Goal: Information Seeking & Learning: Compare options

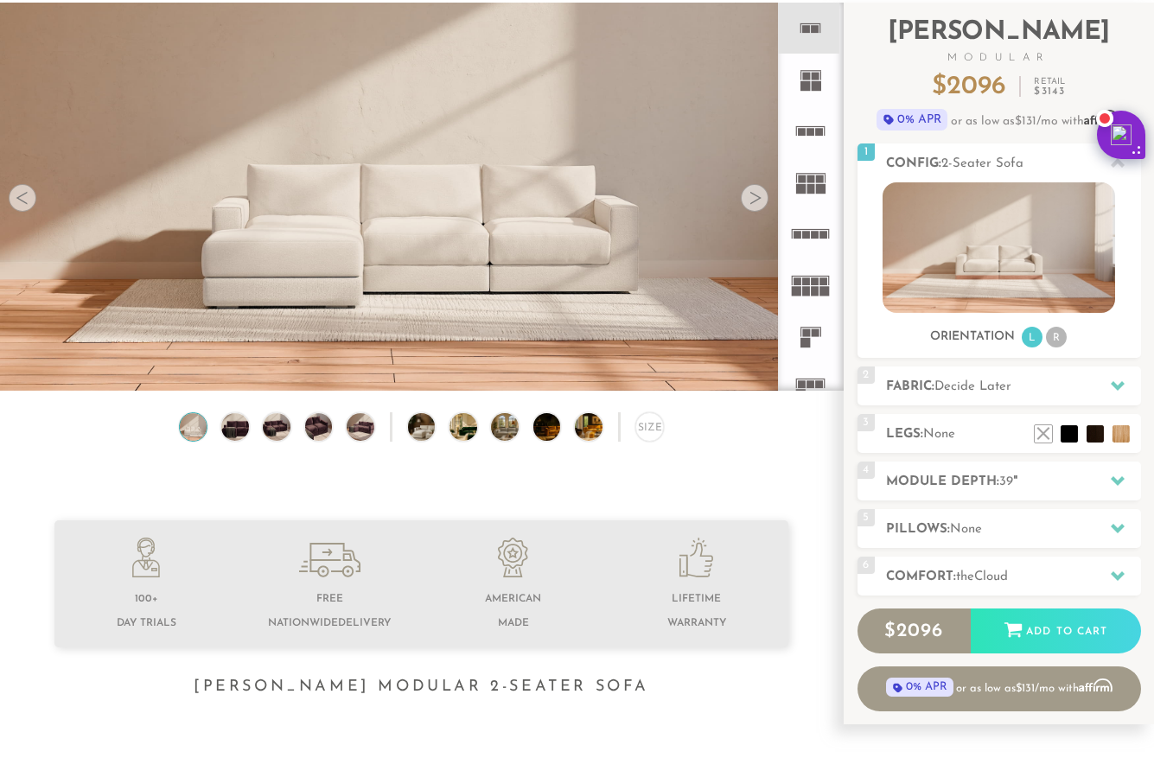
scroll to position [59, 0]
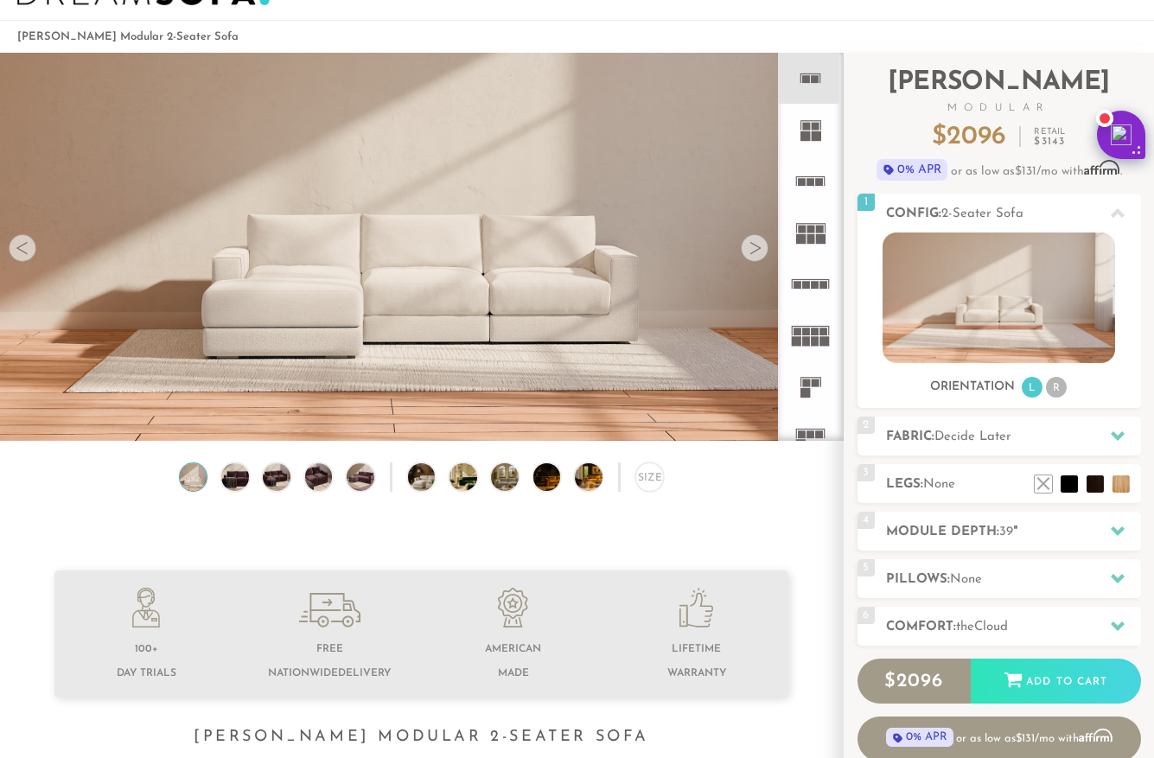
click at [22, 254] on div at bounding box center [23, 248] width 28 height 28
click at [814, 178] on icon at bounding box center [810, 181] width 51 height 51
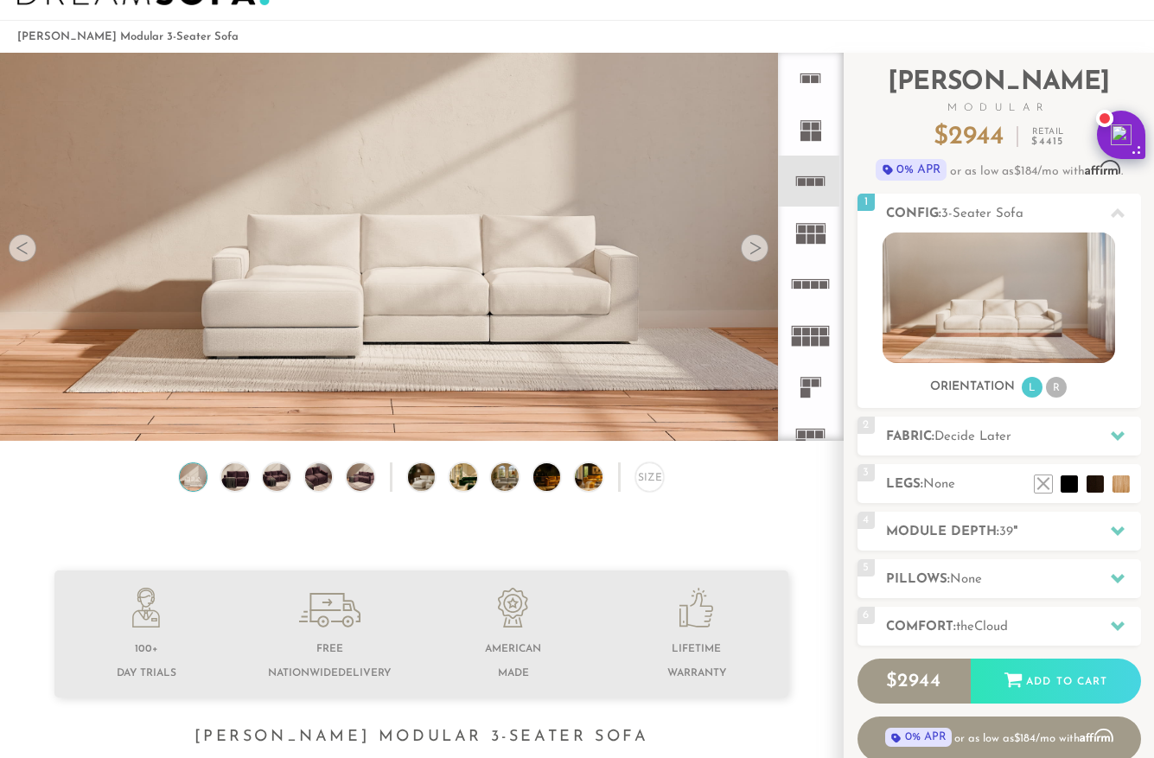
click at [814, 178] on icon at bounding box center [810, 181] width 51 height 51
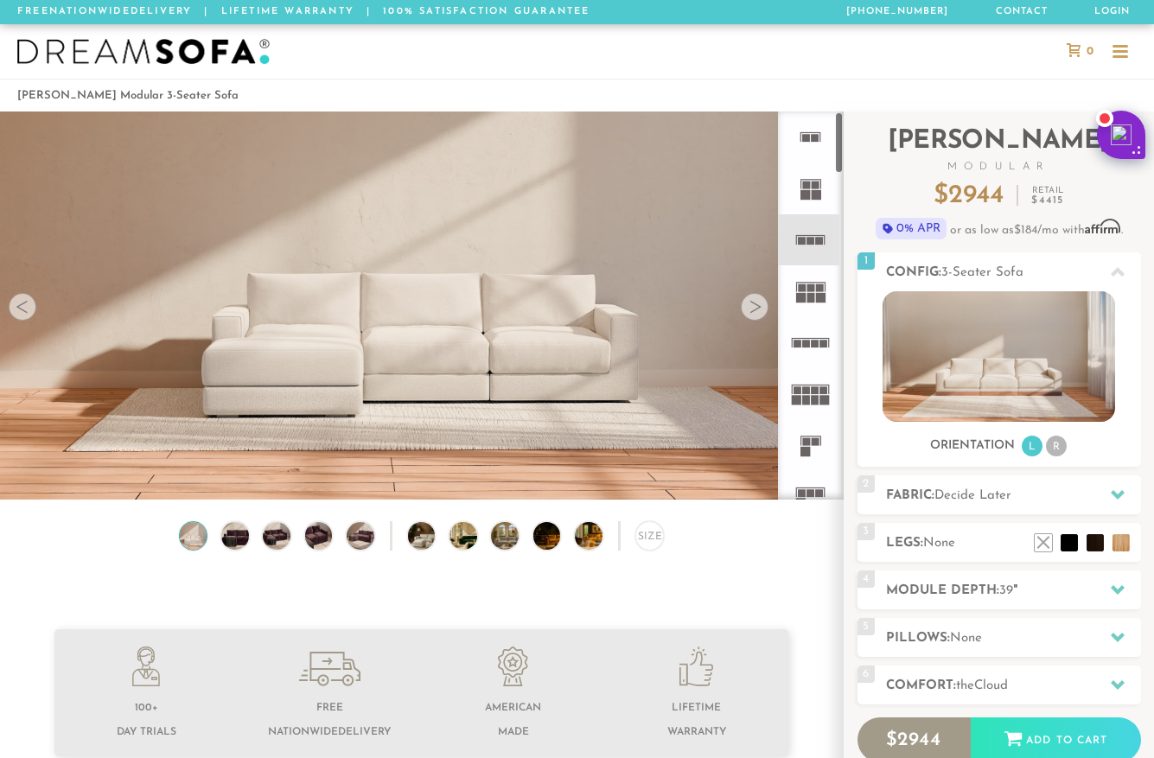
click at [816, 301] on rect at bounding box center [821, 298] width 10 height 10
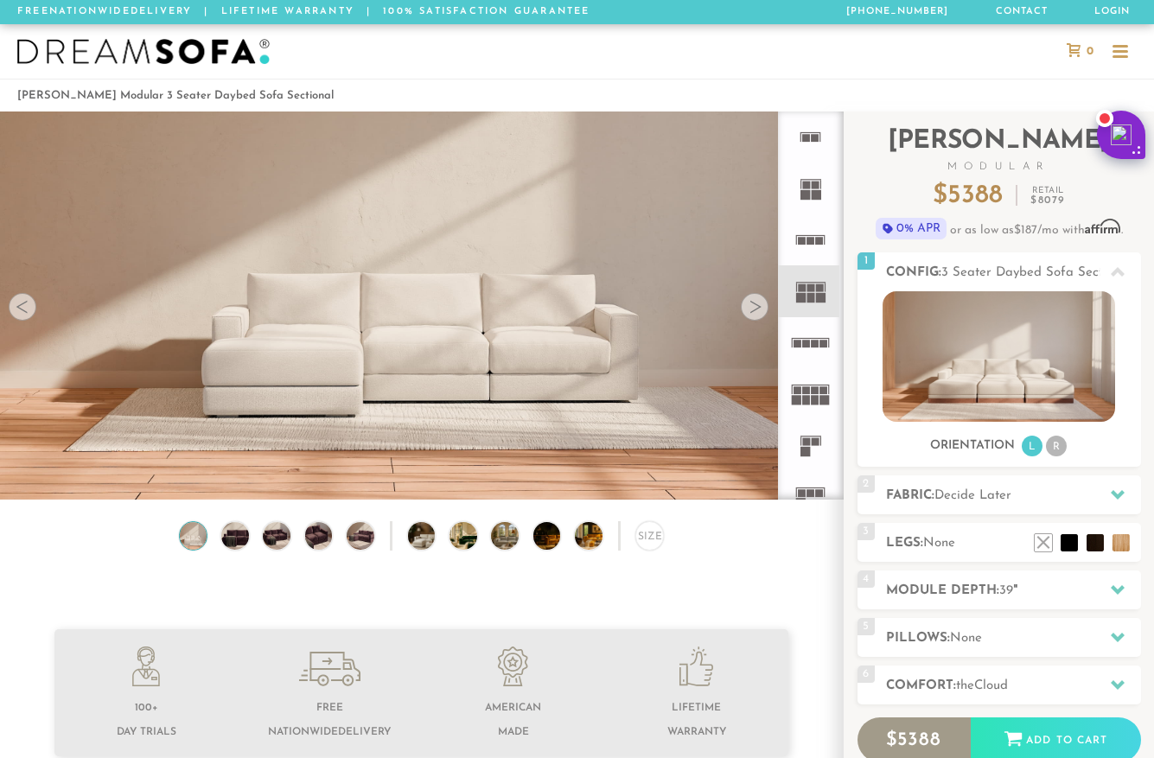
click at [756, 309] on div at bounding box center [755, 307] width 28 height 28
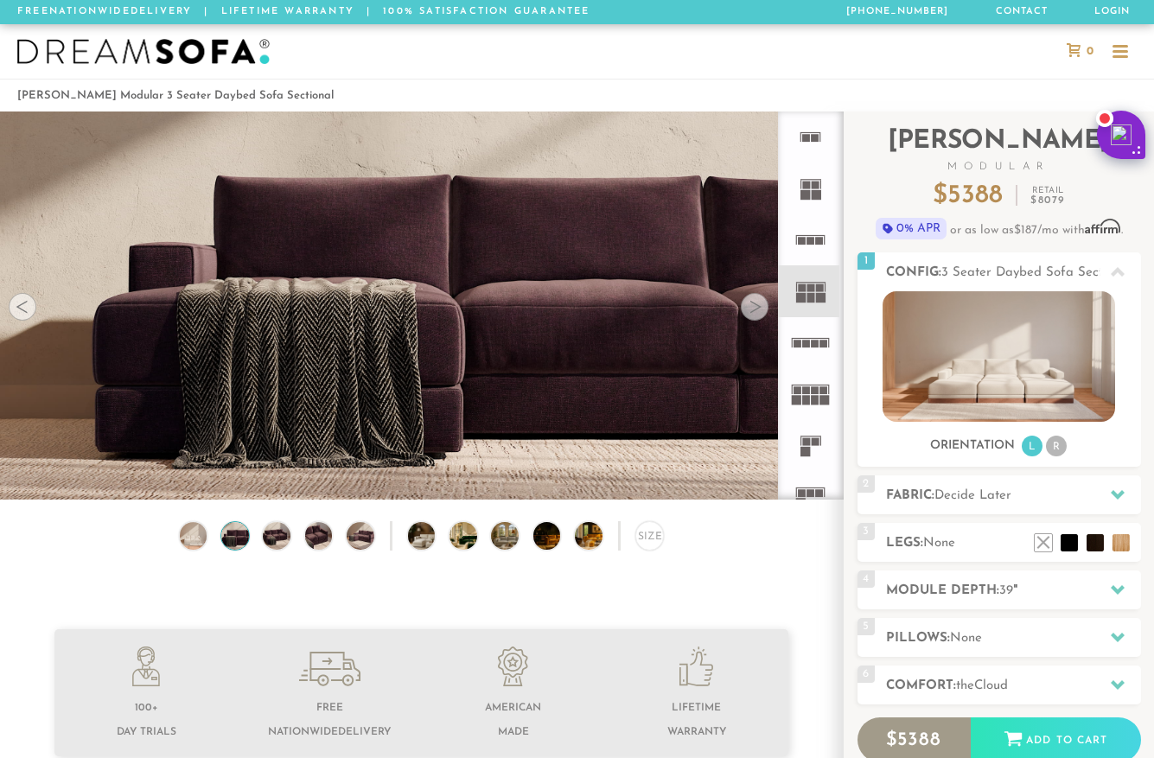
click at [756, 309] on div at bounding box center [755, 307] width 28 height 28
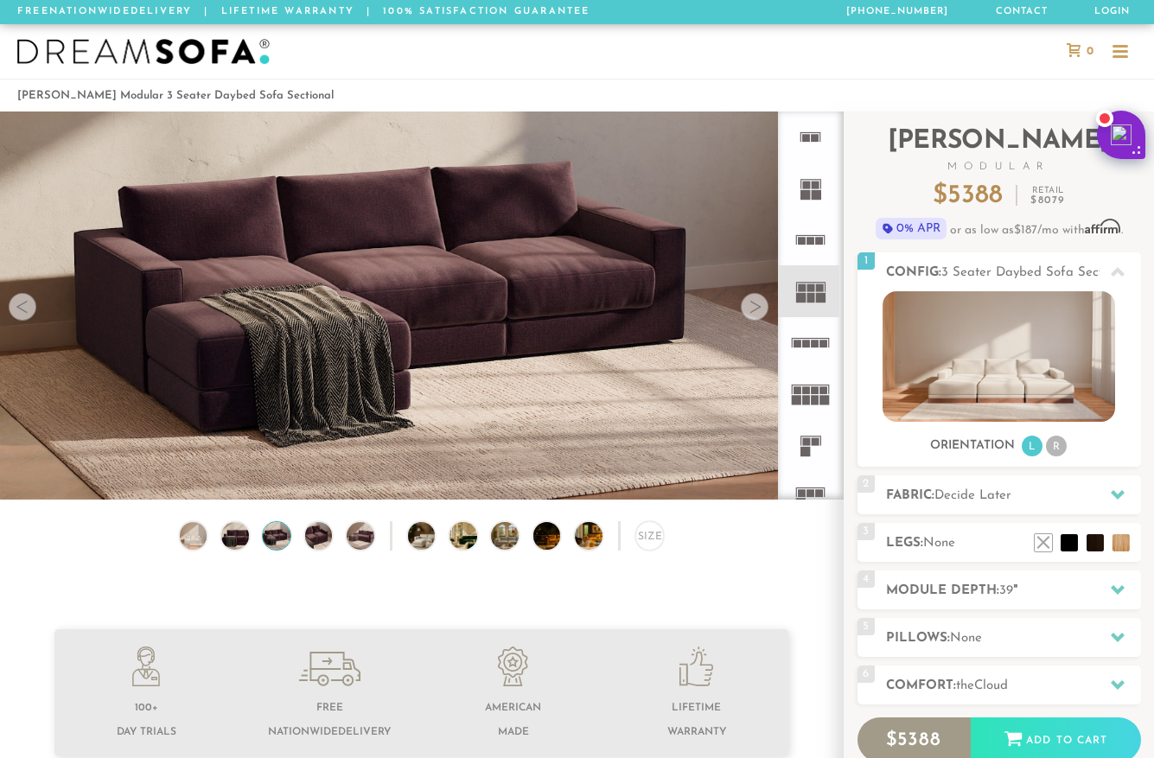
click at [756, 309] on div at bounding box center [755, 307] width 28 height 28
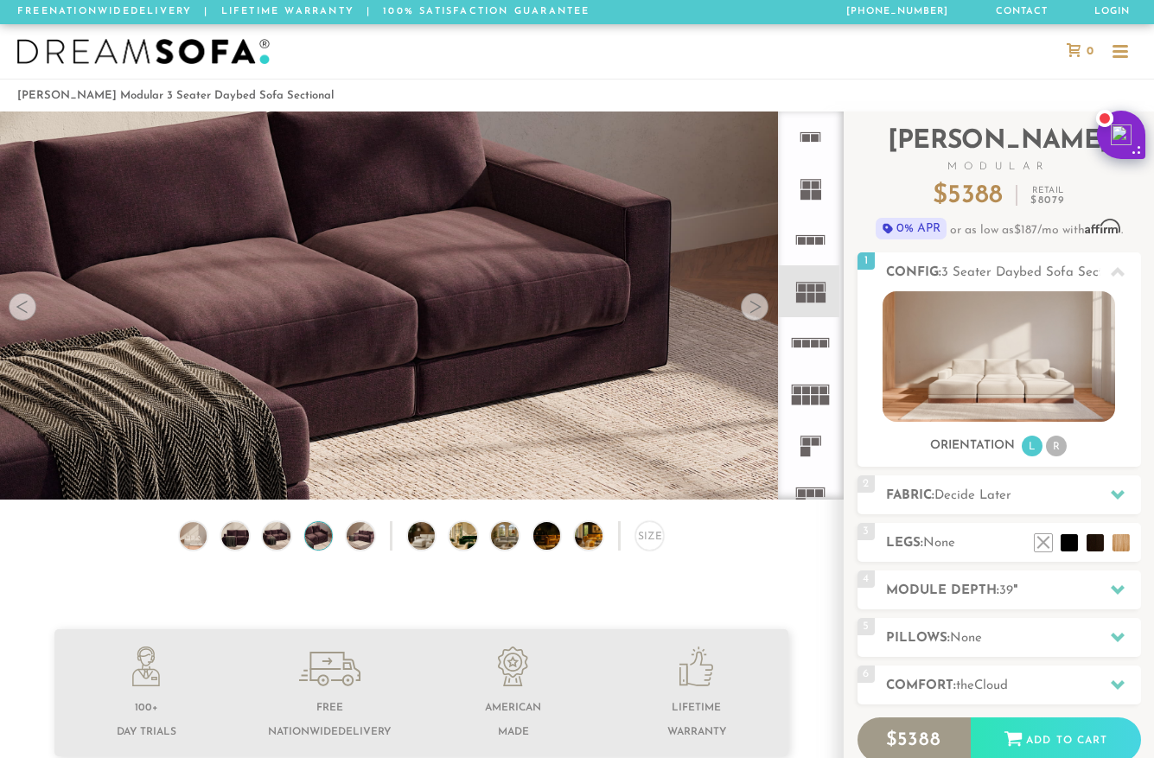
click at [756, 309] on div at bounding box center [755, 307] width 28 height 28
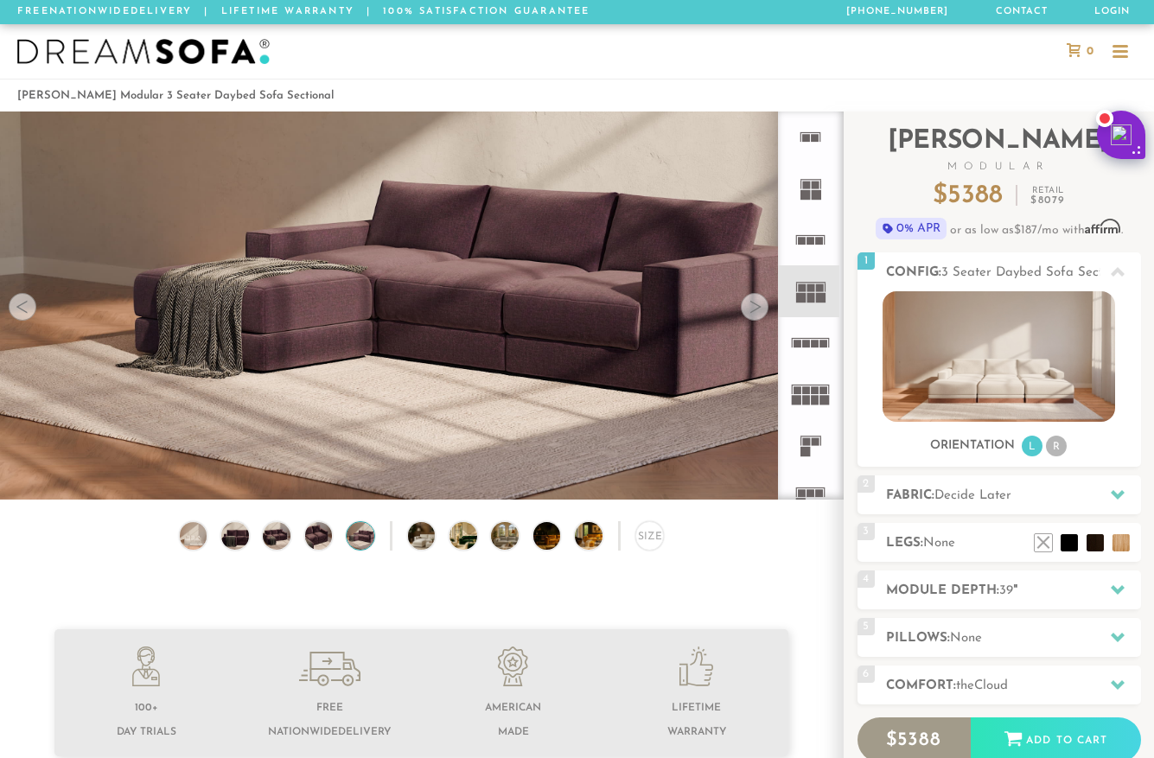
click at [756, 309] on div at bounding box center [755, 307] width 28 height 28
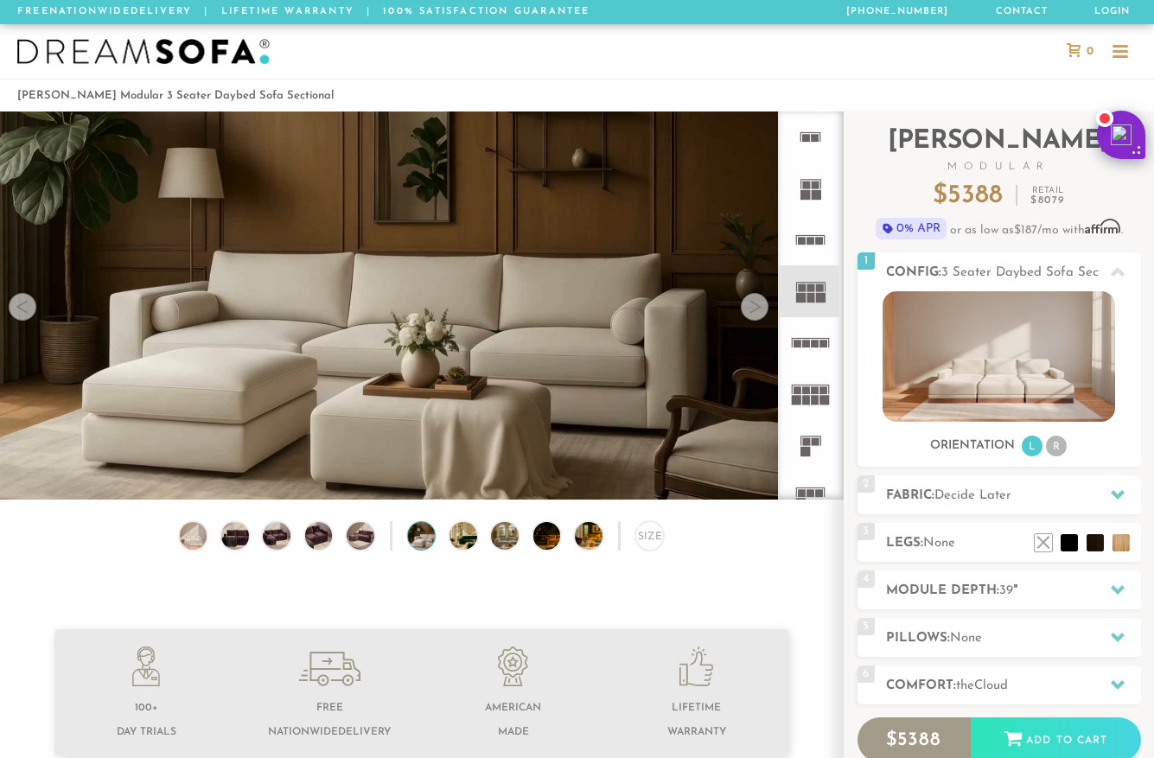
click at [756, 309] on div at bounding box center [755, 307] width 28 height 28
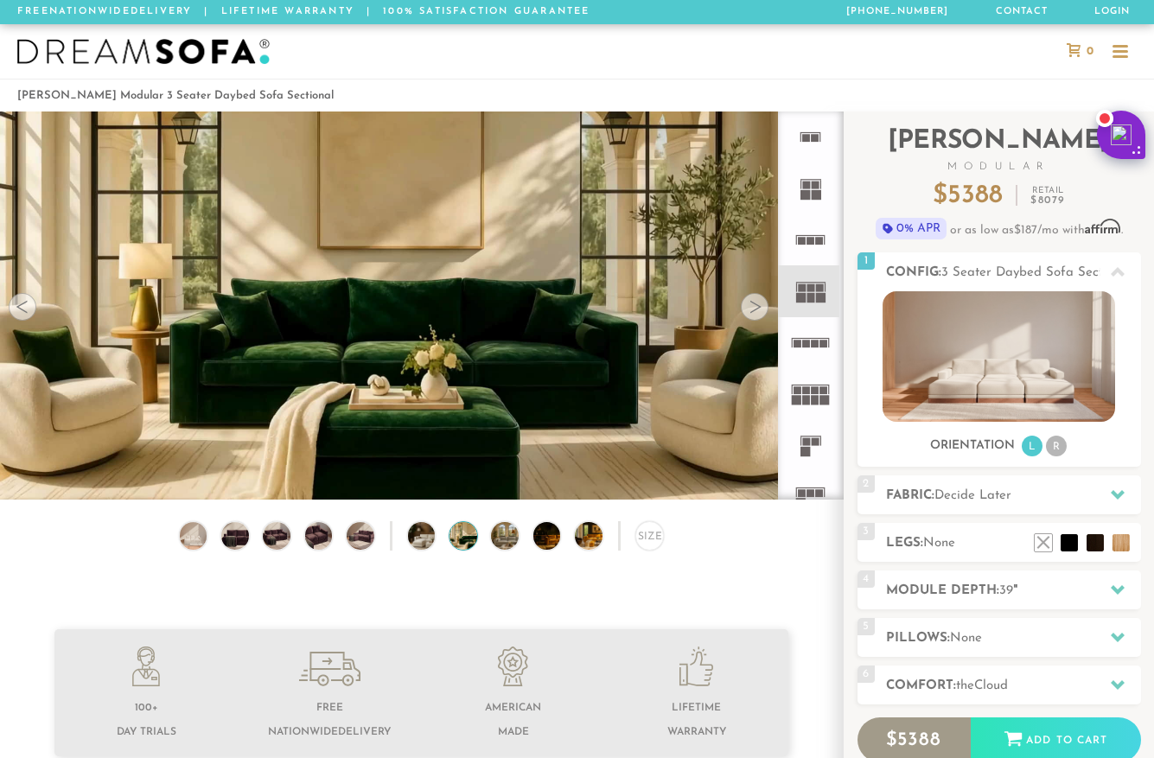
click at [756, 309] on div at bounding box center [755, 307] width 28 height 28
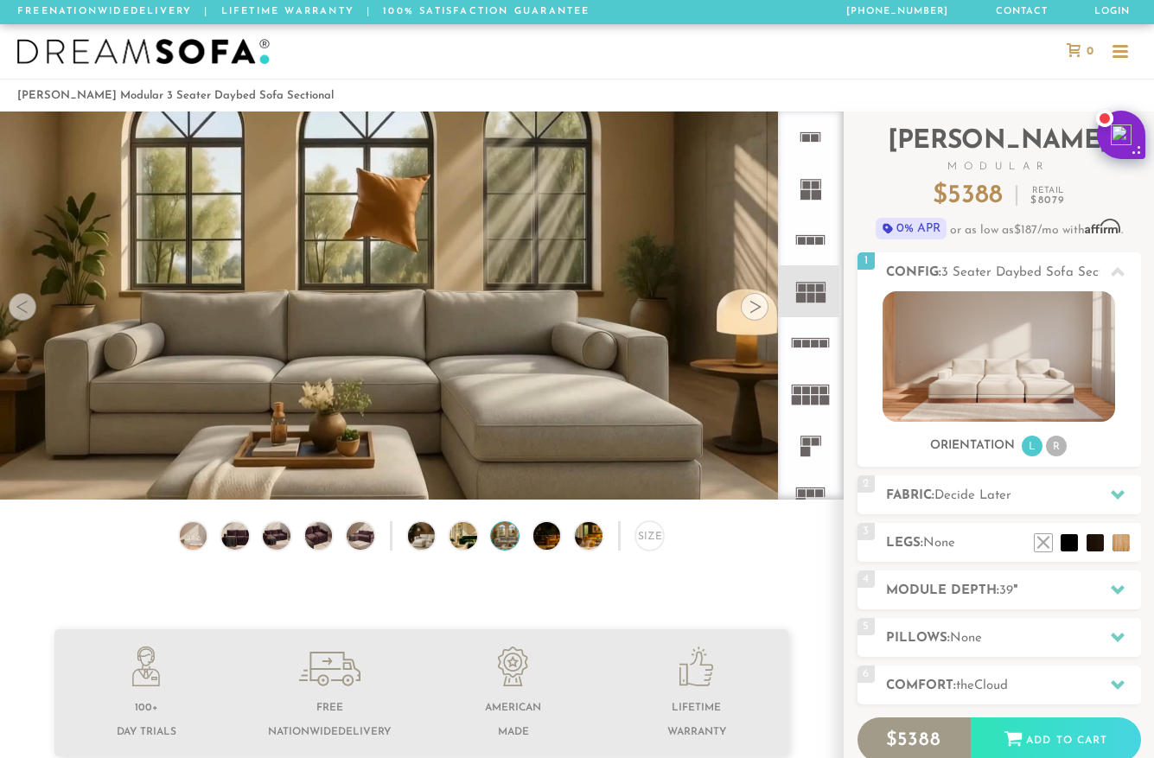
click at [756, 309] on div at bounding box center [755, 307] width 28 height 28
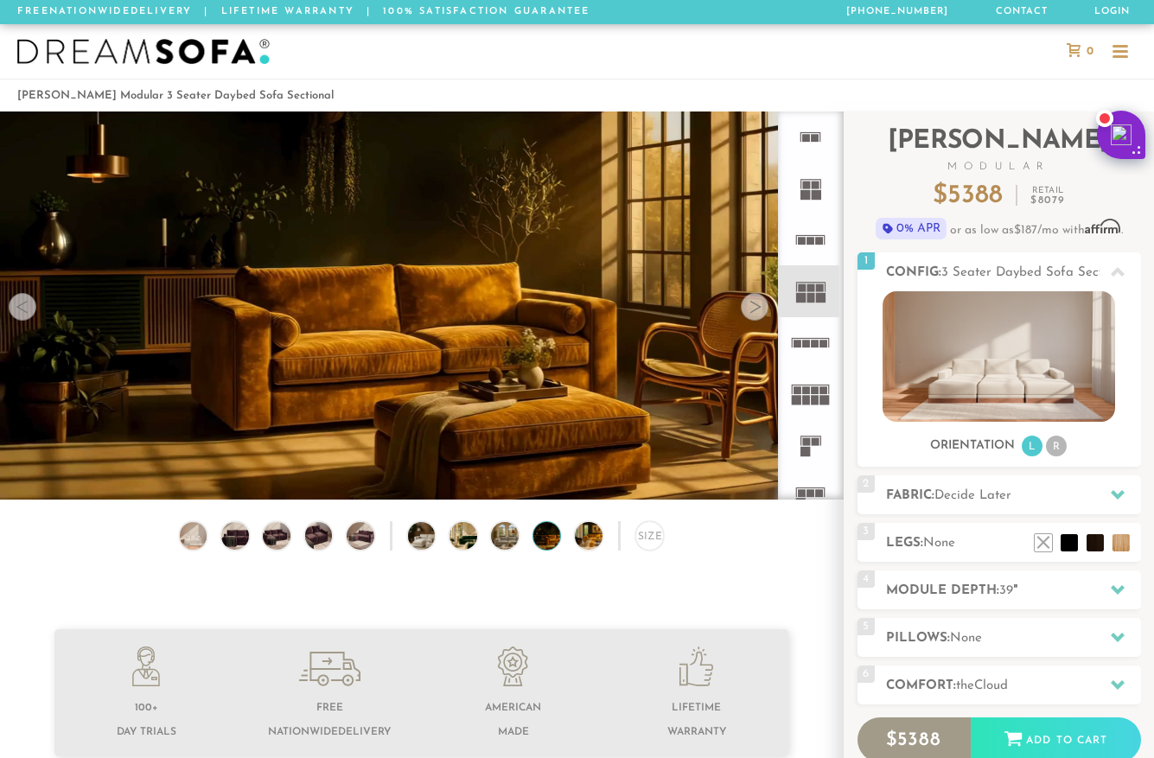
click at [756, 309] on div at bounding box center [755, 307] width 28 height 28
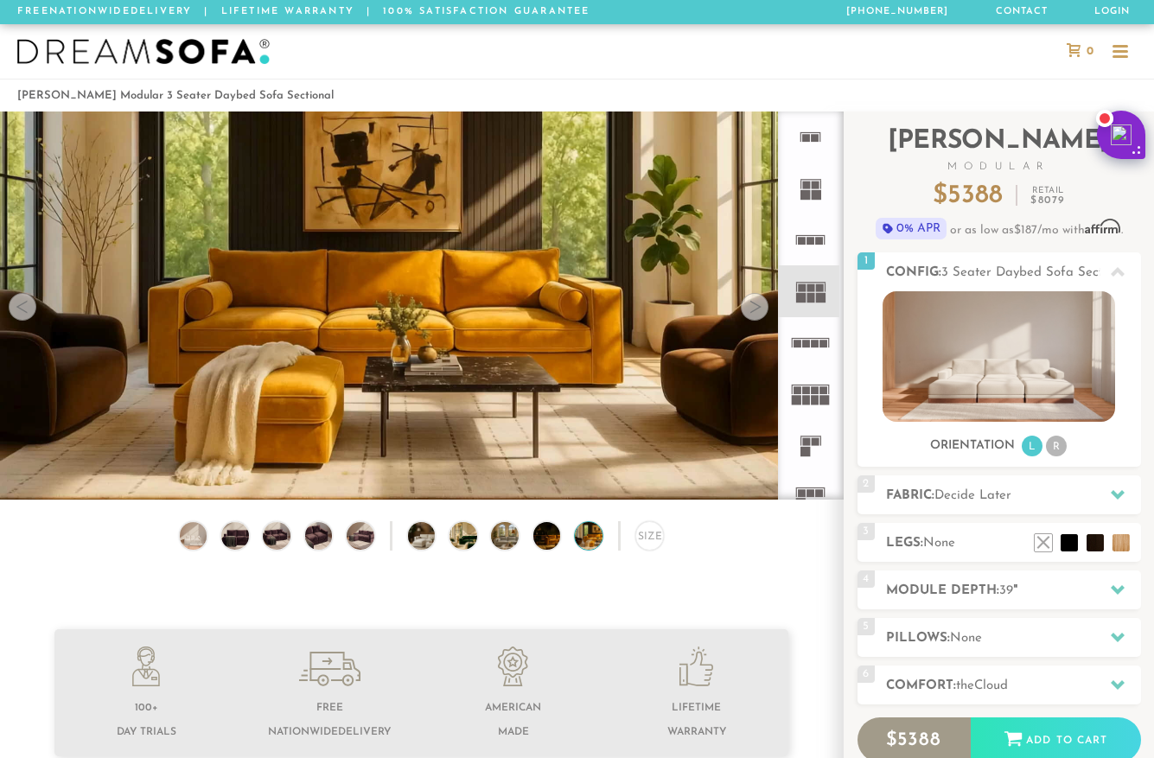
click at [756, 309] on div at bounding box center [755, 307] width 28 height 28
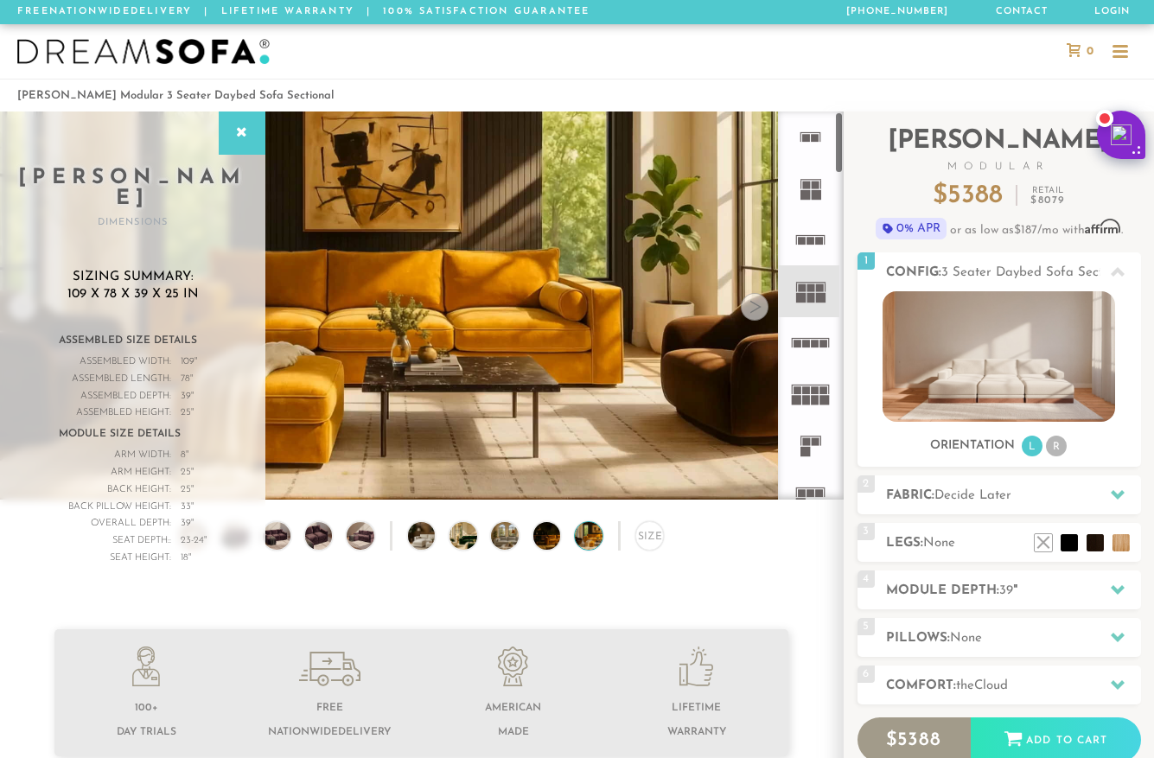
click at [807, 341] on rect at bounding box center [806, 344] width 8 height 8
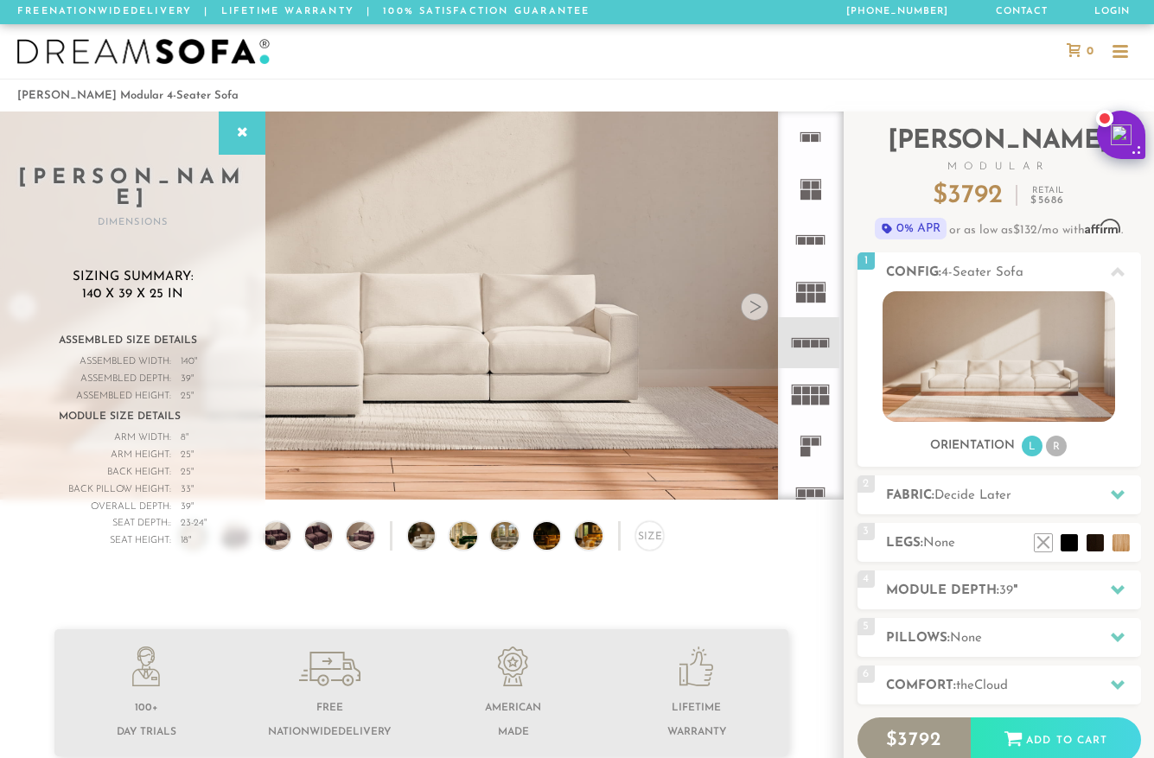
click at [821, 392] on rect at bounding box center [824, 390] width 8 height 8
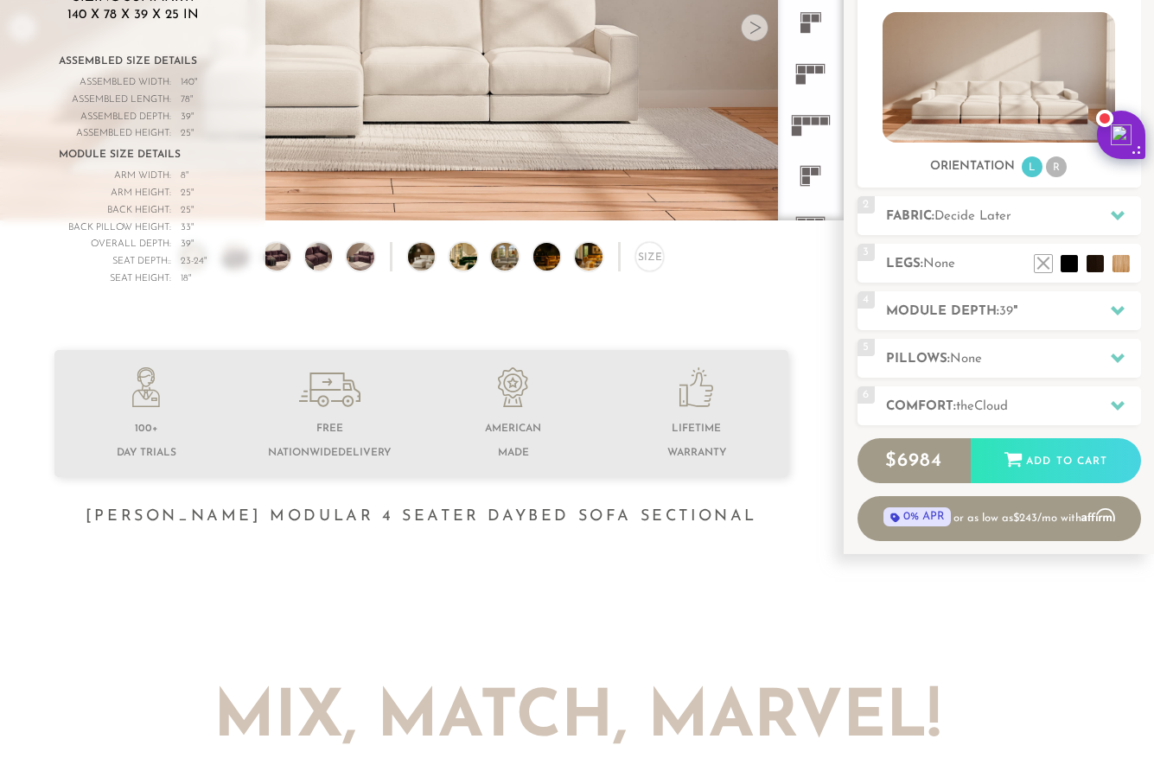
scroll to position [288, 0]
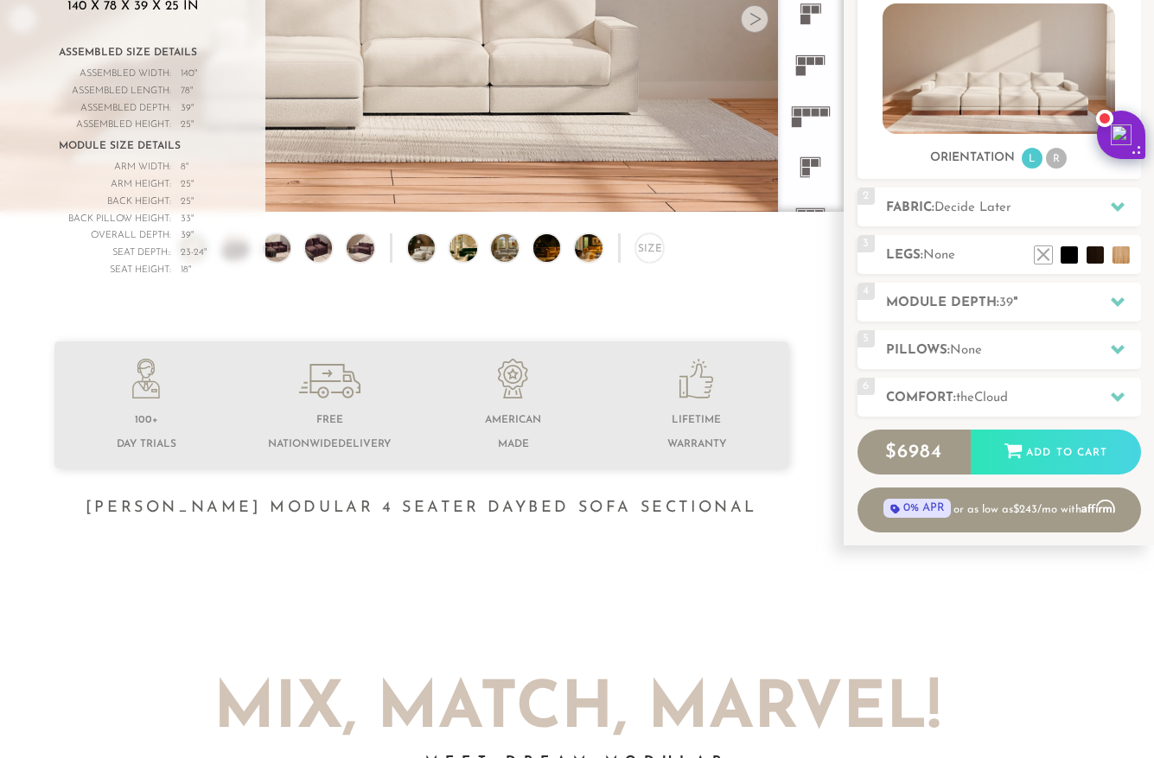
click at [806, 115] on rect at bounding box center [806, 113] width 8 height 8
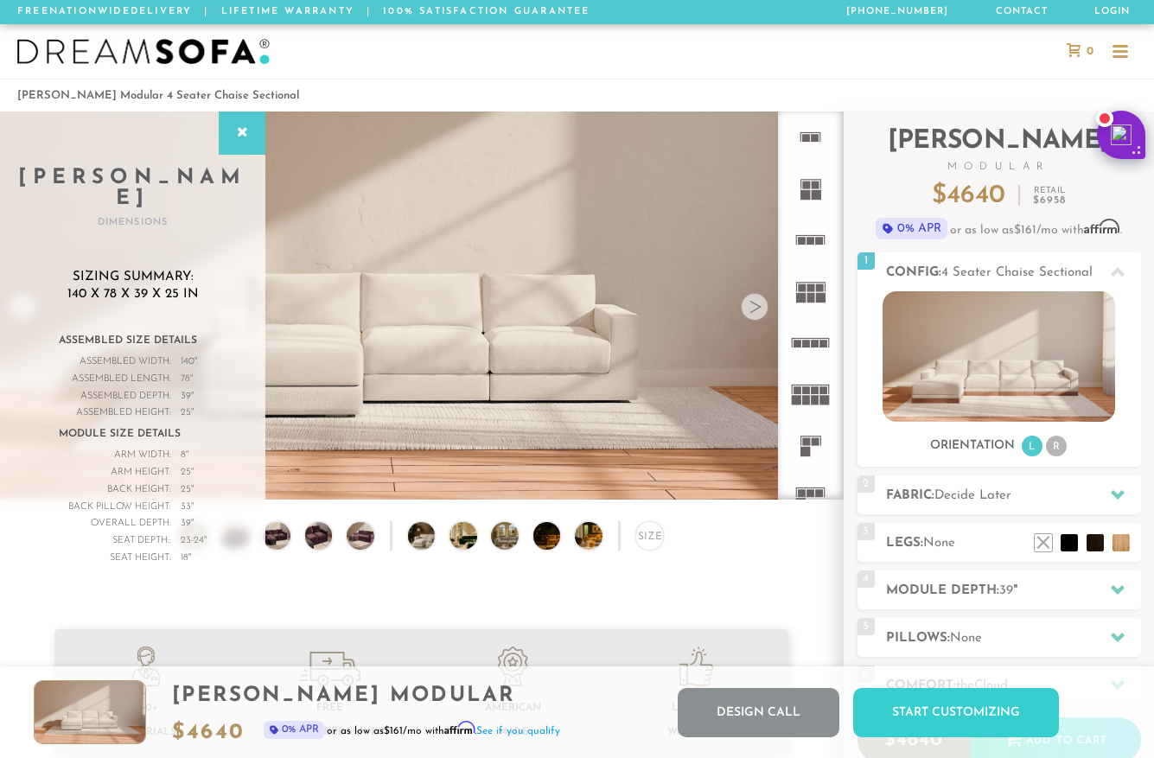
scroll to position [18711, 1141]
